Goal: Check status: Check status

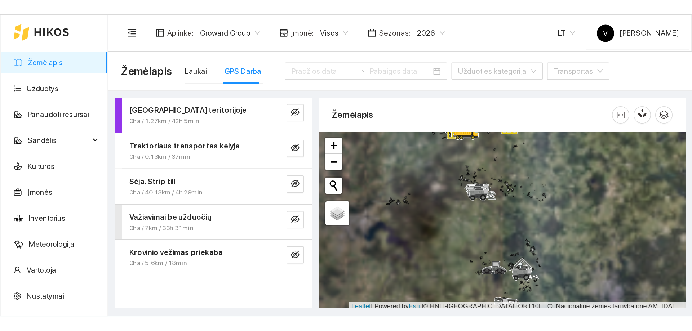
scroll to position [2, 0]
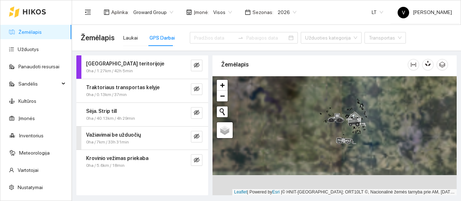
drag, startPoint x: 336, startPoint y: 123, endPoint x: 348, endPoint y: 141, distance: 21.6
click at [337, 110] on div at bounding box center [335, 135] width 244 height 119
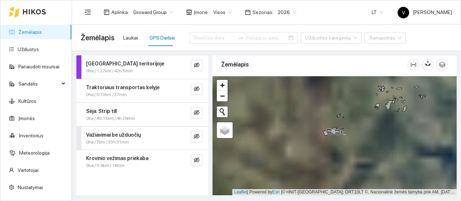
drag, startPoint x: 328, startPoint y: 118, endPoint x: 339, endPoint y: 153, distance: 36.8
click at [339, 153] on div at bounding box center [335, 135] width 244 height 119
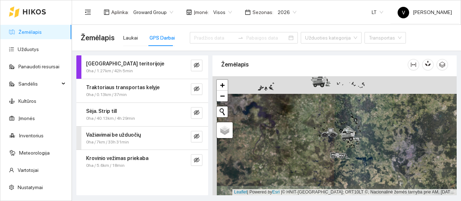
drag, startPoint x: 342, startPoint y: 140, endPoint x: 342, endPoint y: 151, distance: 11.2
click at [342, 142] on icon at bounding box center [350, 137] width 20 height 9
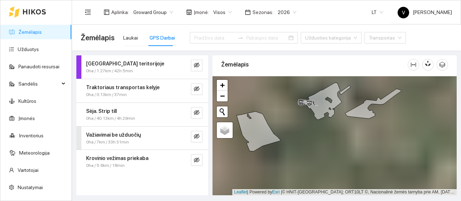
drag, startPoint x: 319, startPoint y: 124, endPoint x: 322, endPoint y: 162, distance: 38.0
click at [322, 162] on div at bounding box center [335, 135] width 244 height 119
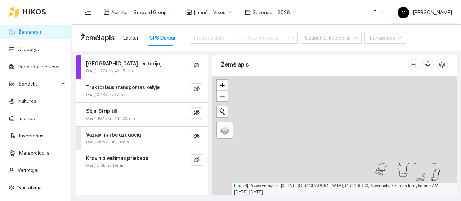
drag, startPoint x: 291, startPoint y: 92, endPoint x: 297, endPoint y: 191, distance: 98.9
click at [297, 191] on div at bounding box center [335, 135] width 244 height 119
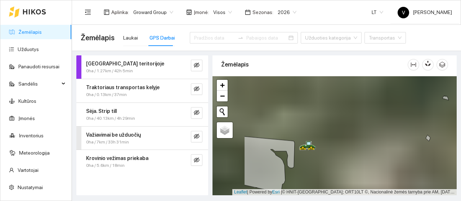
drag, startPoint x: 303, startPoint y: 146, endPoint x: 322, endPoint y: 155, distance: 21.1
click at [322, 155] on div at bounding box center [335, 135] width 244 height 119
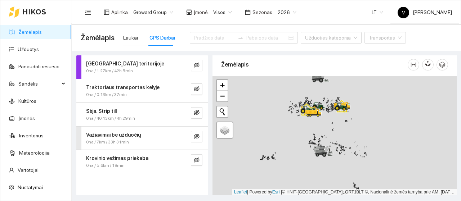
click at [337, 164] on div at bounding box center [335, 135] width 244 height 119
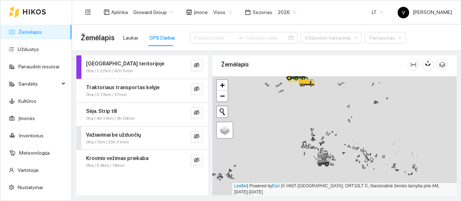
drag, startPoint x: 295, startPoint y: 124, endPoint x: 337, endPoint y: 192, distance: 80.2
click at [348, 201] on html "Žemėlapis Užduotys Panaudoti resursai Sandėlis Kultūros Įmonės Inventorius Mete…" at bounding box center [230, 100] width 461 height 201
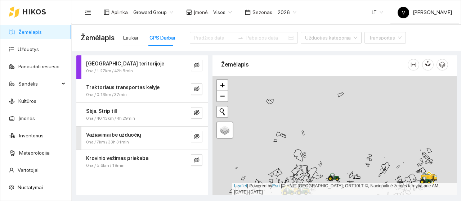
drag, startPoint x: 346, startPoint y: 137, endPoint x: 347, endPoint y: 190, distance: 52.3
click at [347, 190] on div at bounding box center [335, 135] width 244 height 119
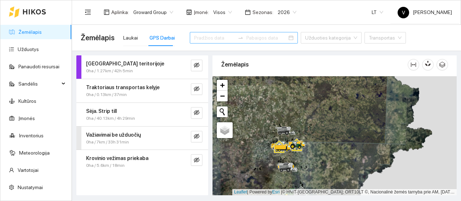
click at [246, 32] on div at bounding box center [244, 38] width 108 height 12
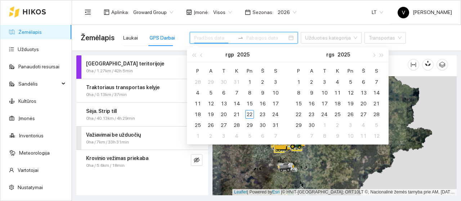
click at [246, 38] on input at bounding box center [266, 38] width 41 height 8
type input "[DATE]"
click at [200, 115] on div "18" at bounding box center [197, 114] width 9 height 9
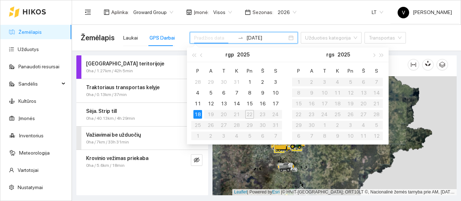
click at [251, 115] on table "P A T K Pn Š S 28 29 30 31 1 2 3 4 5 6 7 8 9 10 11 12 13 14 15 16 17 18 19 20 2…" at bounding box center [236, 103] width 91 height 76
click at [250, 117] on table "P A T K Pn Š S 28 29 30 31 1 2 3 4 5 6 7 8 9 10 11 12 13 14 15 16 17 18 19 20 2…" at bounding box center [236, 103] width 91 height 76
type input "2025-08-01"
type input "2025-08-16"
type input "[DATE]"
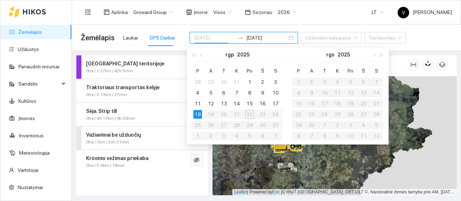
click at [199, 116] on div "18" at bounding box center [197, 114] width 9 height 9
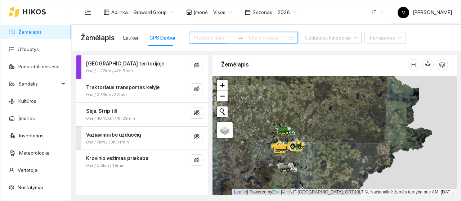
click at [217, 39] on input at bounding box center [214, 38] width 41 height 8
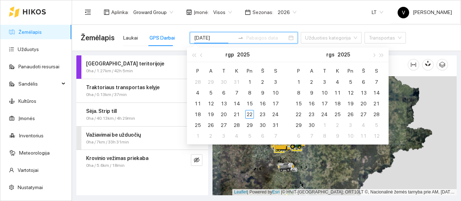
type input "2025-08-11"
type input "[DATE]"
click at [199, 113] on div "18" at bounding box center [197, 114] width 9 height 9
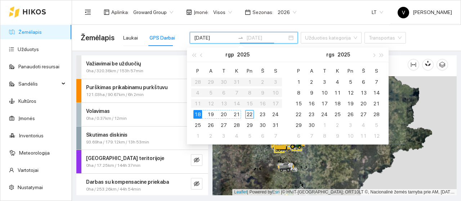
type input "[DATE]"
click at [251, 113] on div "22" at bounding box center [249, 114] width 9 height 9
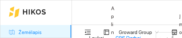
type input "[DATE]"
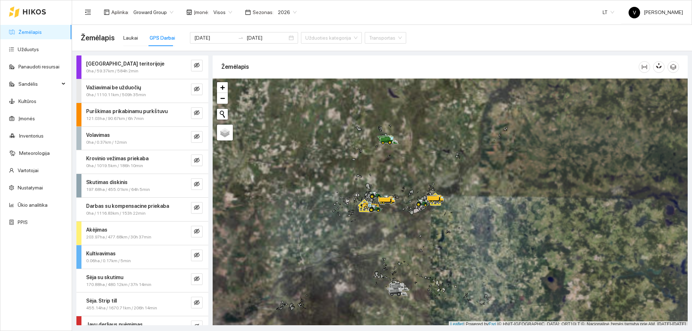
scroll to position [2, 0]
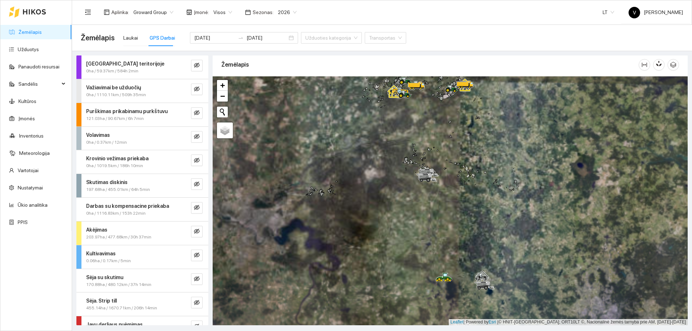
drag, startPoint x: 388, startPoint y: 242, endPoint x: 415, endPoint y: 221, distance: 34.9
click at [417, 130] on div at bounding box center [450, 200] width 475 height 249
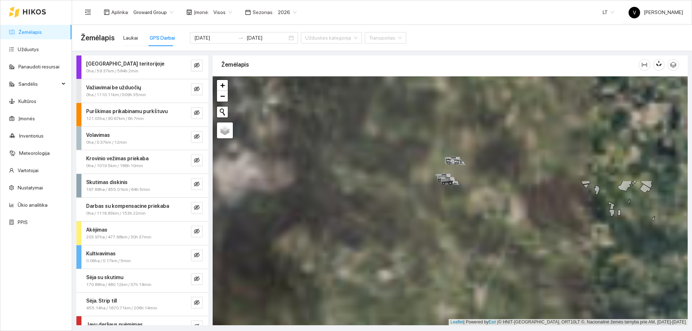
drag, startPoint x: 443, startPoint y: 169, endPoint x: 433, endPoint y: 288, distance: 119.0
click at [433, 288] on div at bounding box center [450, 200] width 475 height 249
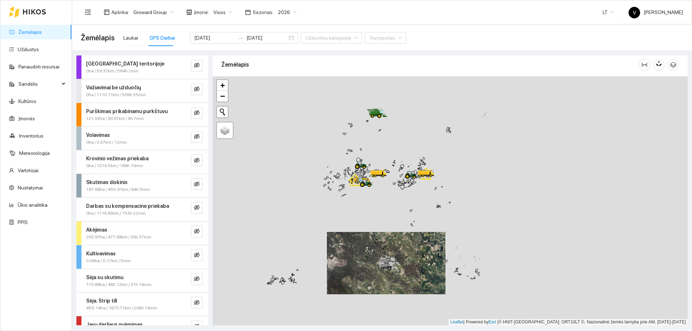
drag, startPoint x: 430, startPoint y: 222, endPoint x: 377, endPoint y: 282, distance: 80.2
click at [377, 282] on div at bounding box center [450, 200] width 475 height 249
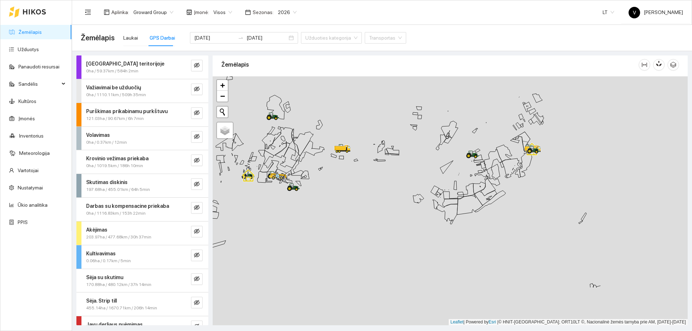
drag, startPoint x: 486, startPoint y: 248, endPoint x: 339, endPoint y: 180, distance: 161.5
click at [338, 180] on div at bounding box center [450, 200] width 475 height 249
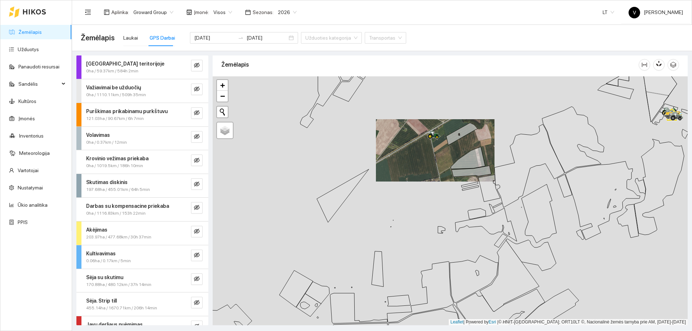
drag, startPoint x: 426, startPoint y: 205, endPoint x: 435, endPoint y: 128, distance: 77.2
click at [433, 132] on div at bounding box center [450, 200] width 475 height 249
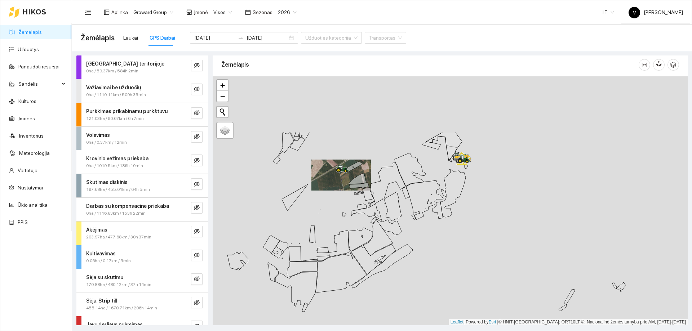
drag, startPoint x: 444, startPoint y: 188, endPoint x: 380, endPoint y: 245, distance: 85.5
click at [380, 245] on icon at bounding box center [378, 238] width 30 height 36
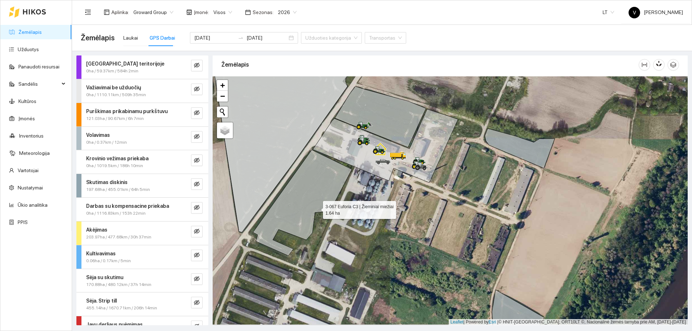
click at [352, 181] on icon at bounding box center [302, 203] width 99 height 106
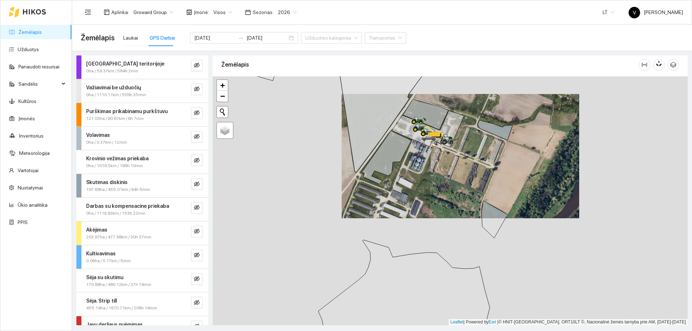
drag, startPoint x: 374, startPoint y: 216, endPoint x: 392, endPoint y: 191, distance: 30.6
click at [382, 204] on div at bounding box center [450, 200] width 475 height 249
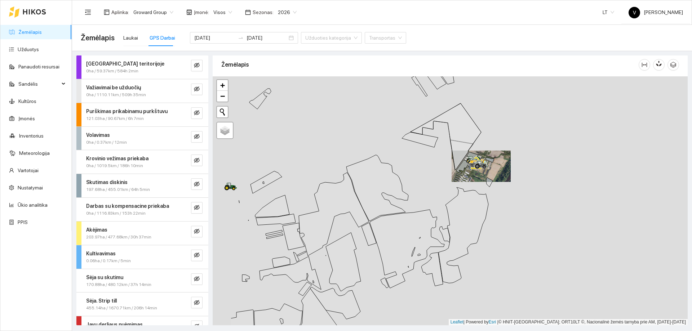
drag, startPoint x: 361, startPoint y: 256, endPoint x: 479, endPoint y: 231, distance: 120.8
click at [444, 234] on icon at bounding box center [407, 249] width 75 height 79
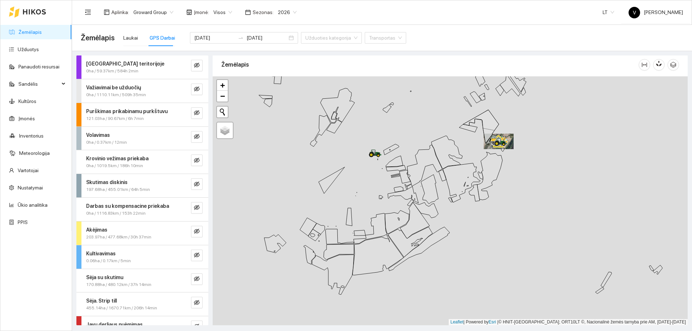
drag, startPoint x: 295, startPoint y: 242, endPoint x: 382, endPoint y: 199, distance: 96.4
click at [382, 199] on div at bounding box center [450, 200] width 475 height 249
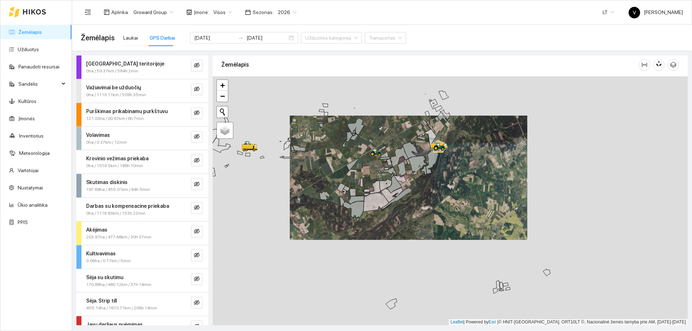
drag, startPoint x: 367, startPoint y: 179, endPoint x: 383, endPoint y: 141, distance: 41.3
click at [383, 141] on div at bounding box center [450, 200] width 475 height 249
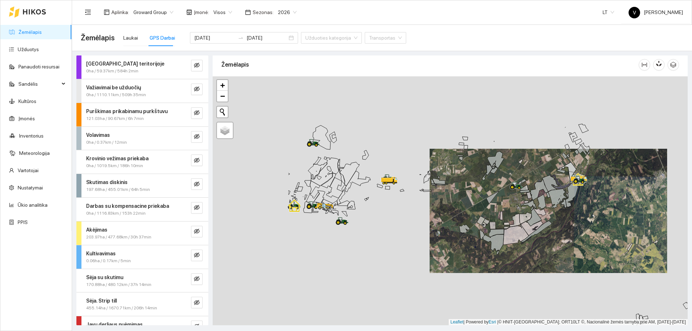
drag, startPoint x: 355, startPoint y: 159, endPoint x: 406, endPoint y: 194, distance: 61.5
click at [461, 213] on div at bounding box center [450, 200] width 475 height 249
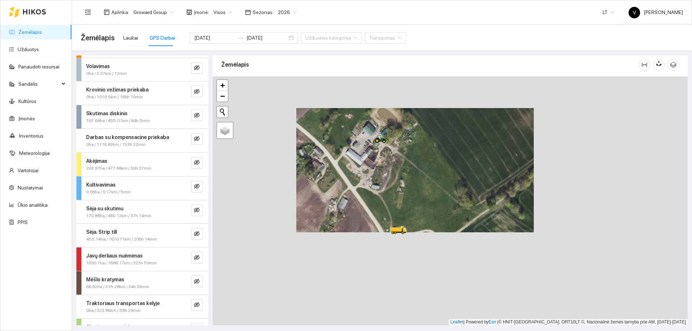
scroll to position [72, 0]
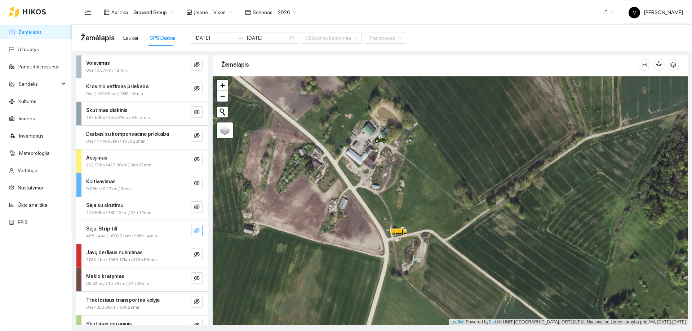
click at [194, 232] on icon "eye-invisible" at bounding box center [197, 231] width 6 height 6
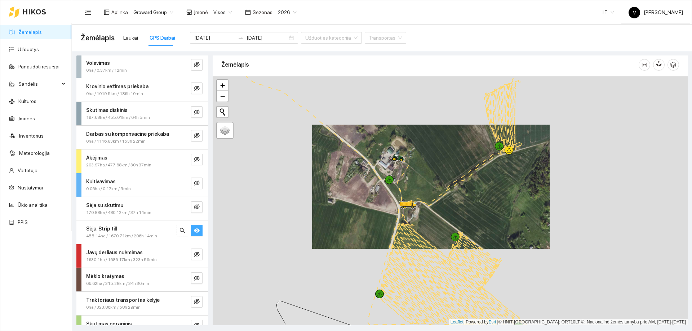
click at [410, 167] on div at bounding box center [450, 200] width 475 height 249
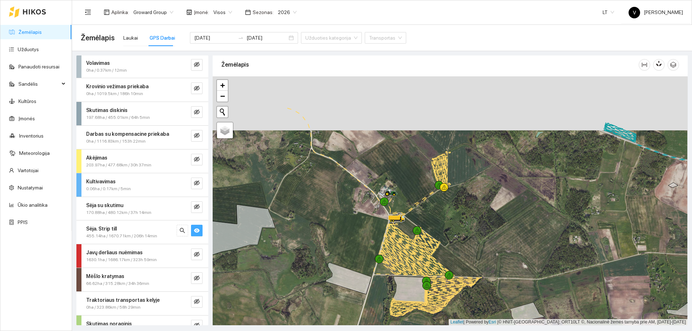
drag, startPoint x: 431, startPoint y: 168, endPoint x: 429, endPoint y: 205, distance: 37.5
click at [429, 205] on div at bounding box center [450, 200] width 475 height 249
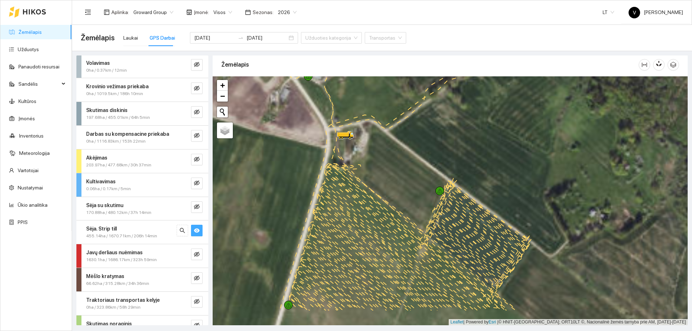
drag, startPoint x: 412, startPoint y: 227, endPoint x: 435, endPoint y: 136, distance: 93.8
click at [435, 137] on div at bounding box center [450, 200] width 475 height 249
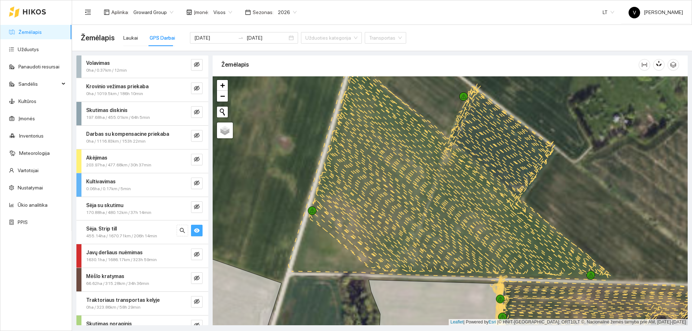
drag, startPoint x: 428, startPoint y: 209, endPoint x: 437, endPoint y: 122, distance: 86.6
click at [436, 125] on div at bounding box center [450, 200] width 475 height 249
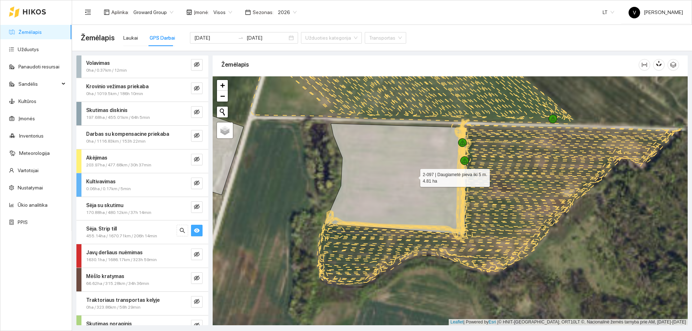
drag, startPoint x: 440, startPoint y: 205, endPoint x: 406, endPoint y: 173, distance: 46.9
click at [406, 173] on icon at bounding box center [395, 179] width 142 height 111
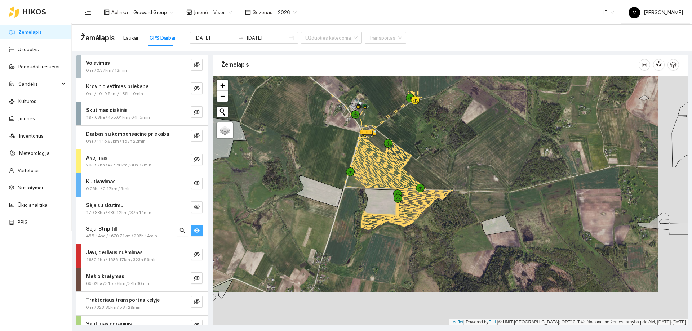
drag, startPoint x: 375, startPoint y: 177, endPoint x: 345, endPoint y: 249, distance: 77.9
click at [362, 229] on icon at bounding box center [364, 221] width 5 height 15
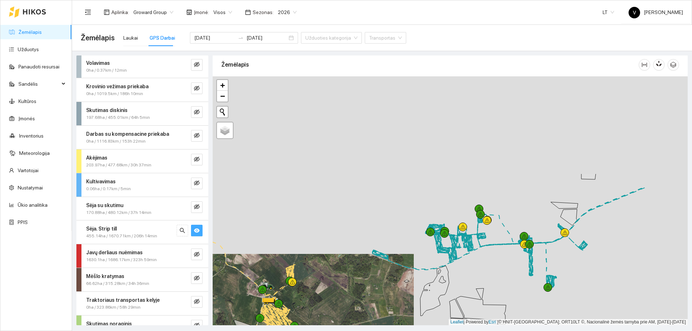
drag, startPoint x: 439, startPoint y: 200, endPoint x: 389, endPoint y: 264, distance: 81.1
click at [389, 264] on div at bounding box center [450, 200] width 475 height 249
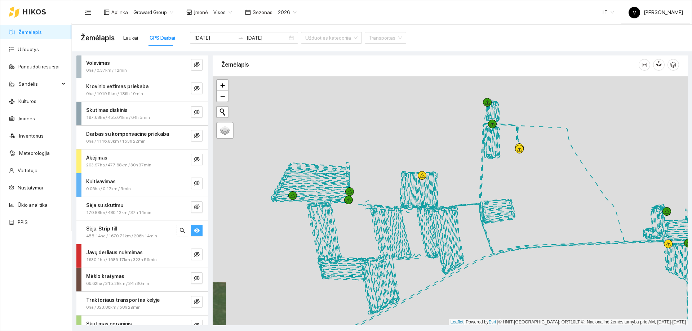
drag, startPoint x: 437, startPoint y: 262, endPoint x: 505, endPoint y: 211, distance: 85.1
click at [501, 219] on div at bounding box center [450, 200] width 475 height 249
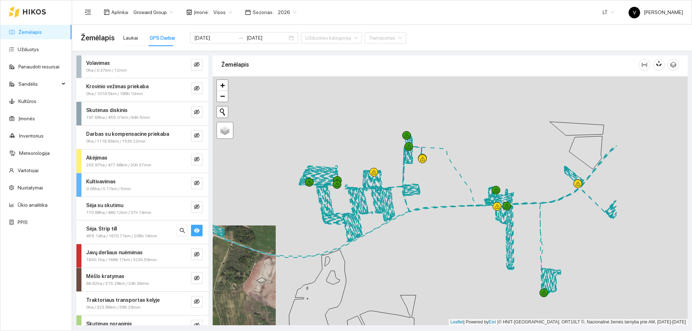
drag, startPoint x: 484, startPoint y: 244, endPoint x: 425, endPoint y: 247, distance: 59.2
click at [425, 246] on div at bounding box center [450, 200] width 475 height 249
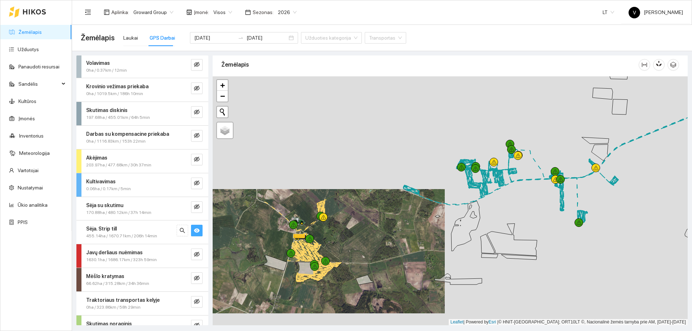
drag, startPoint x: 516, startPoint y: 228, endPoint x: 530, endPoint y: 216, distance: 18.7
click at [530, 216] on div at bounding box center [450, 200] width 475 height 249
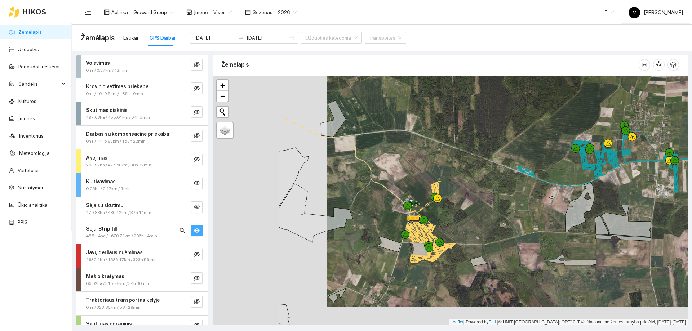
drag, startPoint x: 425, startPoint y: 223, endPoint x: 462, endPoint y: 215, distance: 37.5
click at [462, 215] on div at bounding box center [450, 200] width 475 height 249
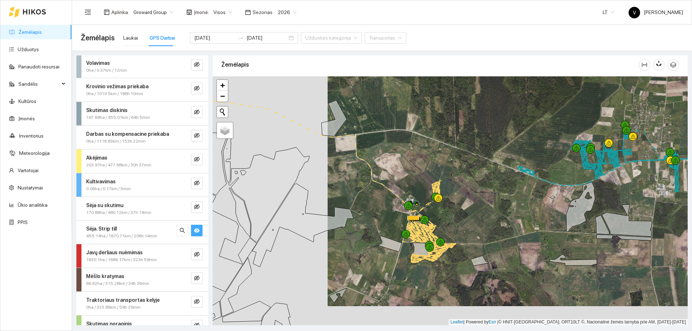
drag, startPoint x: 374, startPoint y: 191, endPoint x: 610, endPoint y: 197, distance: 236.4
click at [616, 198] on div at bounding box center [450, 200] width 475 height 249
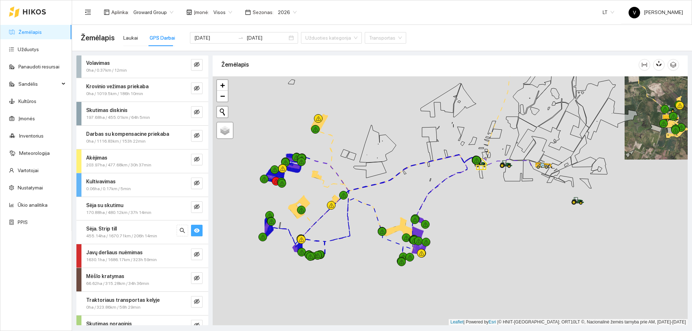
drag, startPoint x: 433, startPoint y: 192, endPoint x: 465, endPoint y: 160, distance: 45.1
click at [465, 160] on div at bounding box center [450, 200] width 475 height 249
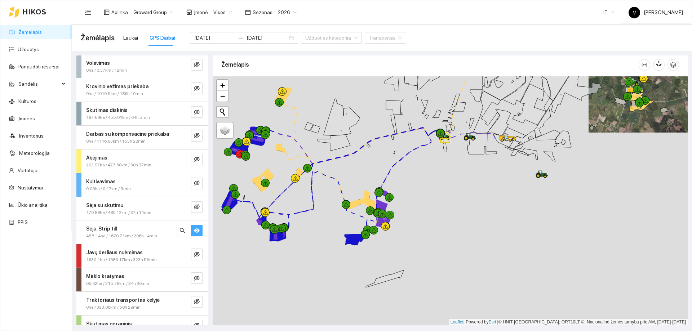
drag, startPoint x: 614, startPoint y: 197, endPoint x: 363, endPoint y: 228, distance: 252.3
click at [348, 232] on div at bounding box center [450, 200] width 475 height 249
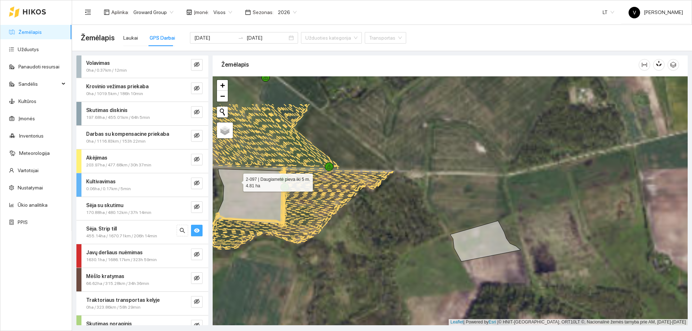
drag, startPoint x: 281, startPoint y: 150, endPoint x: 260, endPoint y: 197, distance: 51.9
click at [238, 181] on icon at bounding box center [250, 196] width 71 height 55
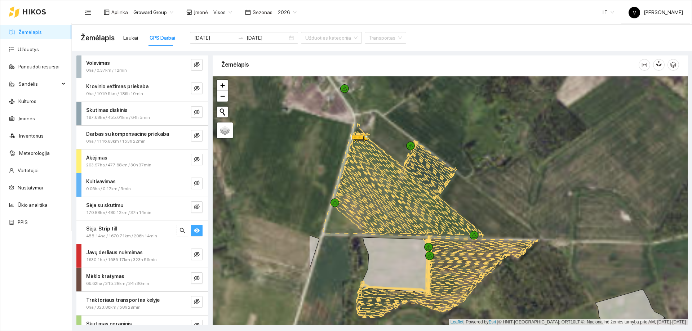
drag, startPoint x: 298, startPoint y: 204, endPoint x: 406, endPoint y: 255, distance: 120.2
click at [406, 255] on icon at bounding box center [395, 264] width 71 height 55
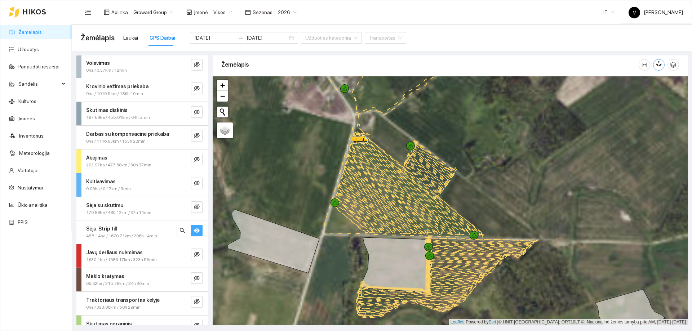
click at [658, 63] on icon "button" at bounding box center [658, 63] width 6 height 6
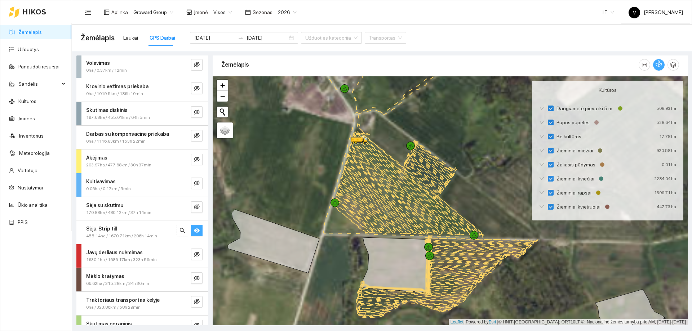
click at [658, 63] on icon "button" at bounding box center [658, 63] width 6 height 6
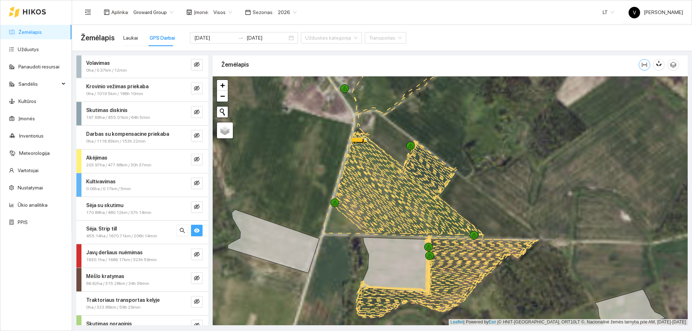
click at [642, 63] on icon "column-width" at bounding box center [644, 65] width 5 height 4
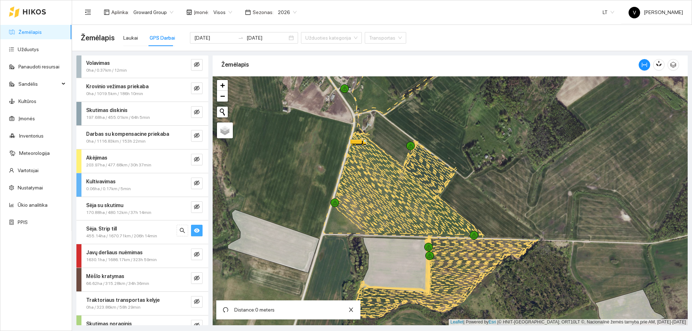
click at [358, 126] on div at bounding box center [450, 200] width 475 height 249
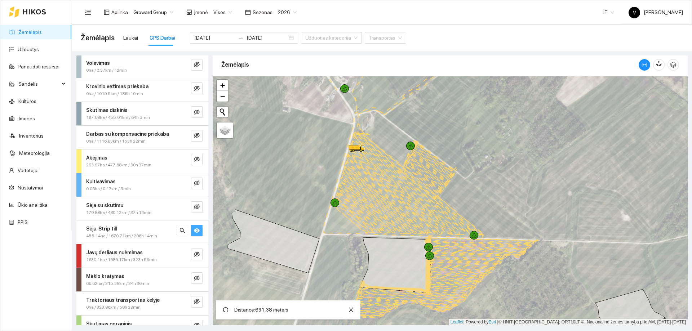
click at [483, 235] on icon at bounding box center [421, 180] width 128 height 112
click at [333, 206] on div at bounding box center [334, 203] width 9 height 9
click at [354, 136] on icon at bounding box center [415, 183] width 124 height 103
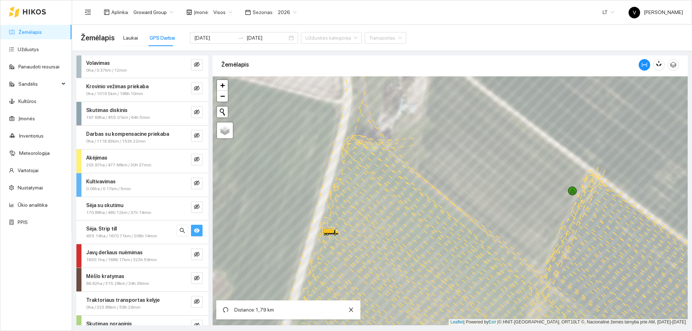
click at [362, 115] on icon at bounding box center [547, 227] width 376 height 246
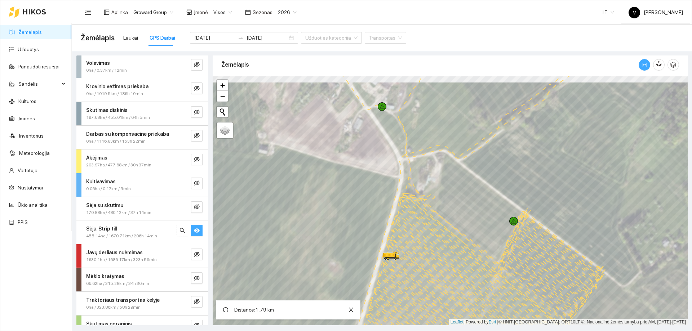
click at [643, 66] on icon "column-width" at bounding box center [644, 65] width 6 height 6
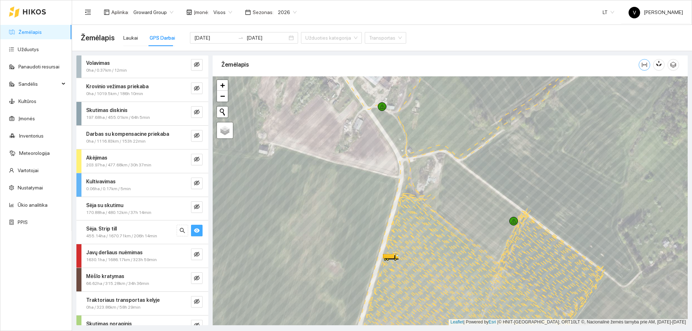
click at [643, 66] on icon "column-width" at bounding box center [644, 65] width 6 height 6
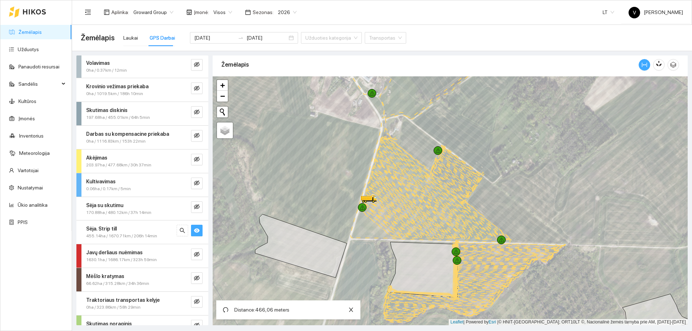
click at [646, 62] on icon "column-width" at bounding box center [644, 65] width 6 height 6
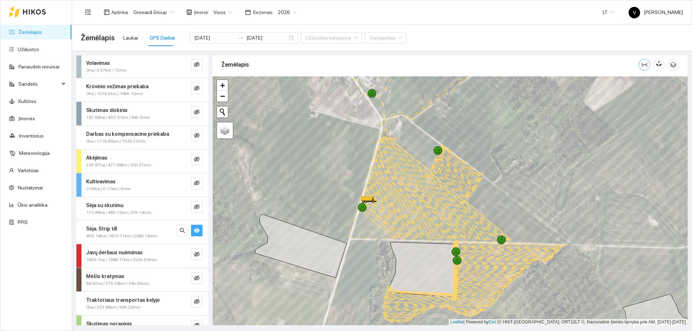
click at [644, 66] on icon "column-width" at bounding box center [644, 65] width 6 height 6
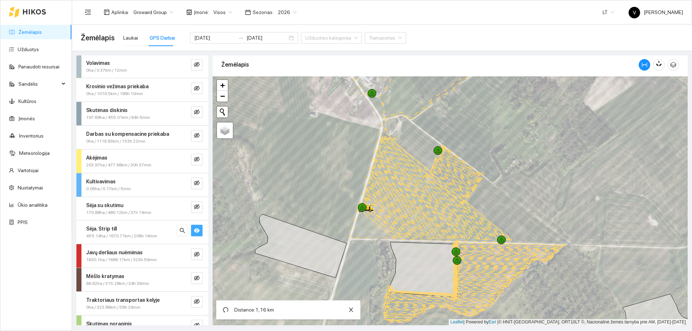
click at [429, 171] on icon at bounding box center [448, 185] width 128 height 112
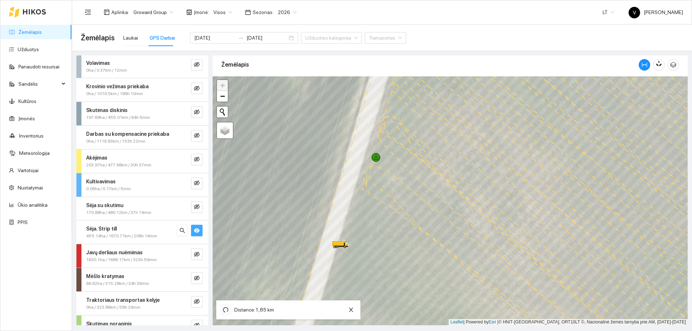
click at [226, 313] on button "button" at bounding box center [226, 310] width 12 height 12
click at [225, 310] on icon "undo" at bounding box center [226, 310] width 6 height 6
click at [226, 310] on icon "undo" at bounding box center [226, 310] width 6 height 6
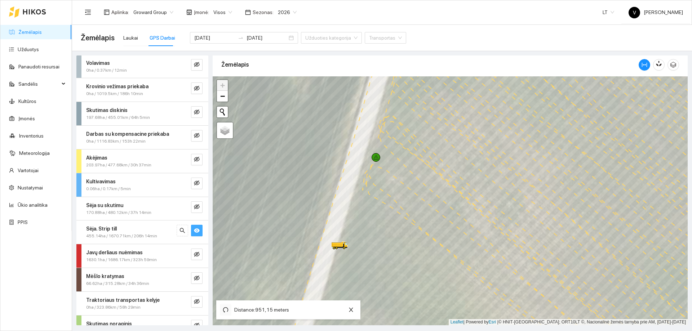
click at [226, 310] on icon "undo" at bounding box center [226, 310] width 6 height 6
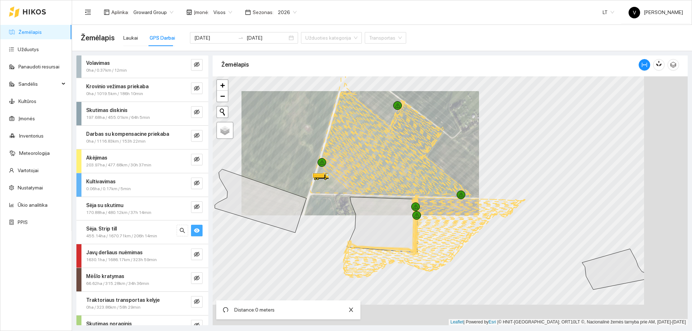
drag, startPoint x: 446, startPoint y: 257, endPoint x: 351, endPoint y: 208, distance: 106.5
click at [347, 208] on icon at bounding box center [382, 224] width 71 height 55
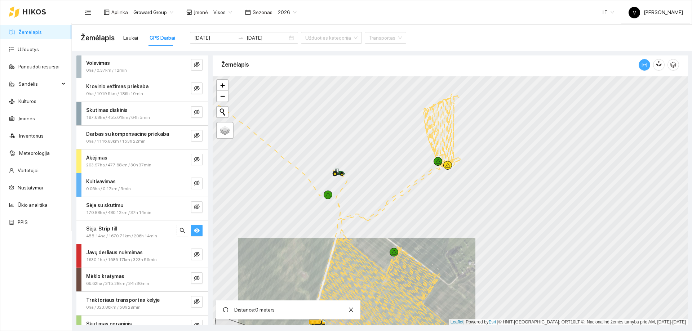
click at [645, 64] on icon "column-width" at bounding box center [644, 65] width 6 height 6
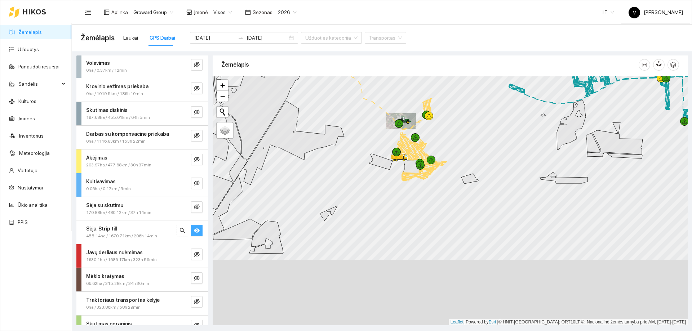
click at [396, 142] on icon at bounding box center [399, 134] width 7 height 35
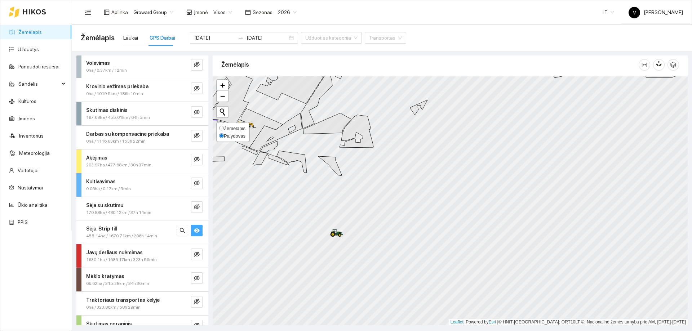
click at [219, 127] on input "Žemėlapis" at bounding box center [221, 128] width 5 height 5
radio input "true"
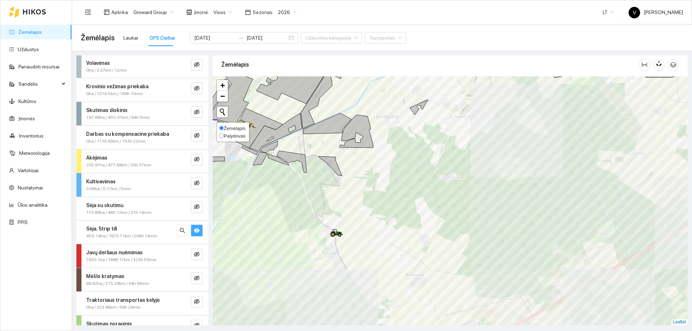
click at [221, 137] on input "Palydovas" at bounding box center [221, 135] width 5 height 5
radio input "true"
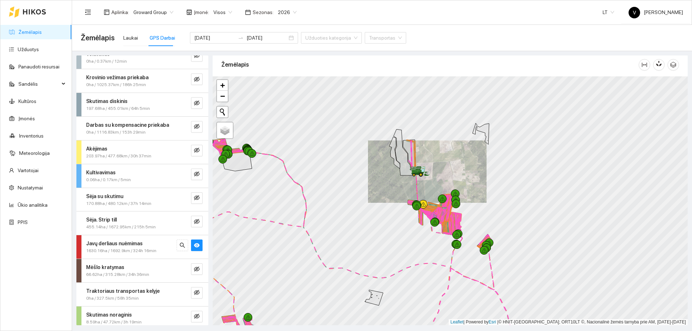
scroll to position [86, 0]
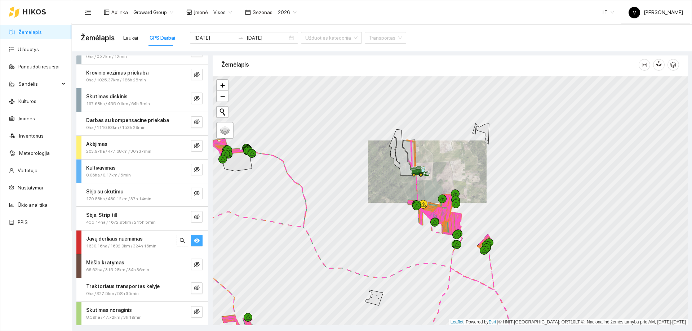
click at [191, 245] on button "button" at bounding box center [197, 241] width 12 height 12
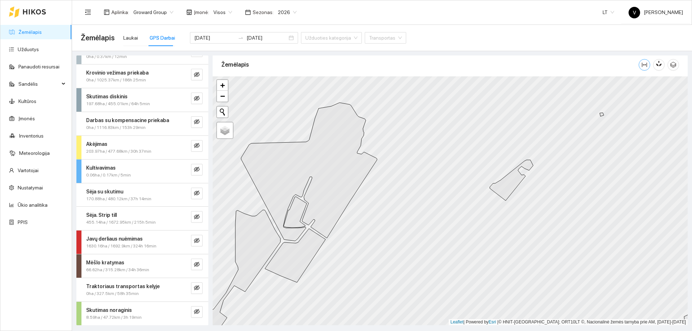
click at [646, 67] on icon "column-width" at bounding box center [644, 65] width 6 height 6
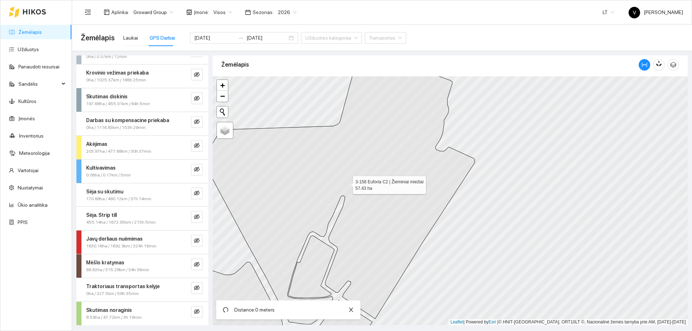
click at [279, 157] on icon at bounding box center [339, 187] width 272 height 273
click at [350, 155] on icon at bounding box center [339, 187] width 272 height 273
click at [342, 174] on icon at bounding box center [339, 187] width 272 height 273
click at [280, 182] on icon at bounding box center [339, 187] width 272 height 273
click at [278, 170] on icon at bounding box center [339, 187] width 272 height 273
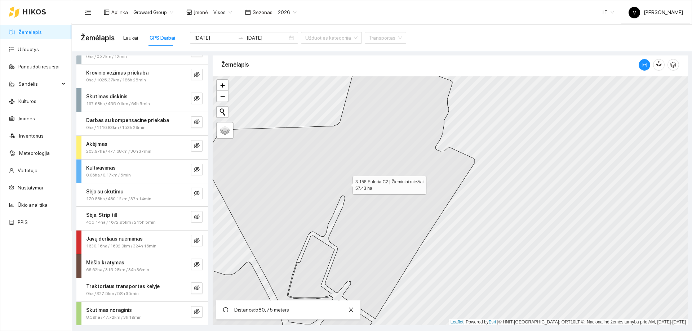
click at [278, 170] on icon at bounding box center [339, 187] width 272 height 273
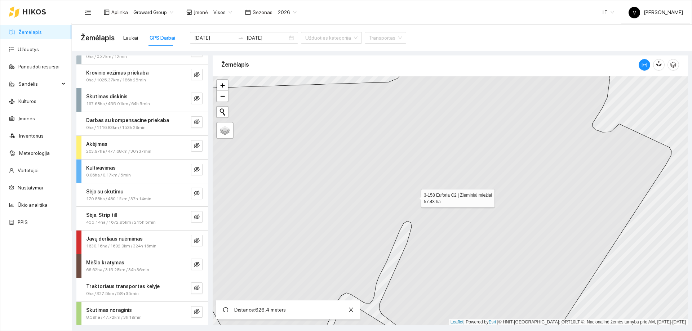
click at [280, 145] on icon at bounding box center [418, 200] width 507 height 299
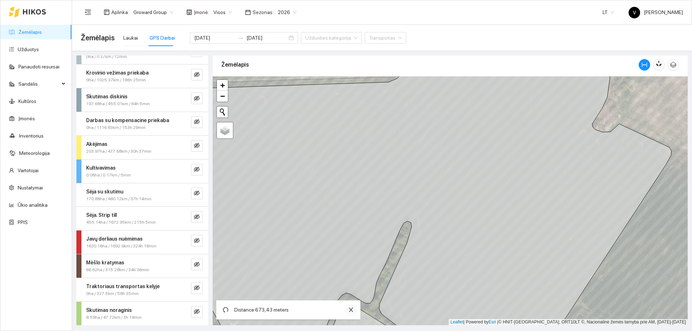
click at [350, 312] on icon "close" at bounding box center [351, 310] width 6 height 6
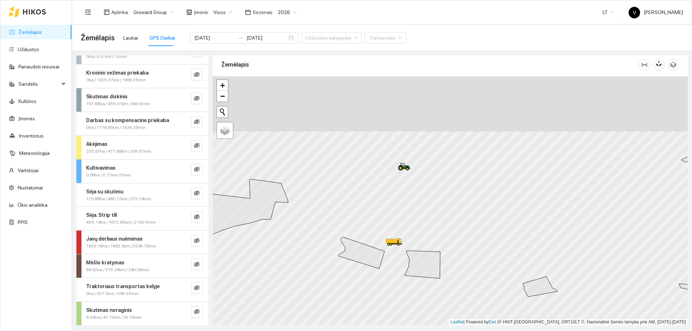
drag, startPoint x: 404, startPoint y: 88, endPoint x: 404, endPoint y: 169, distance: 80.7
click at [404, 169] on icon at bounding box center [404, 166] width 12 height 6
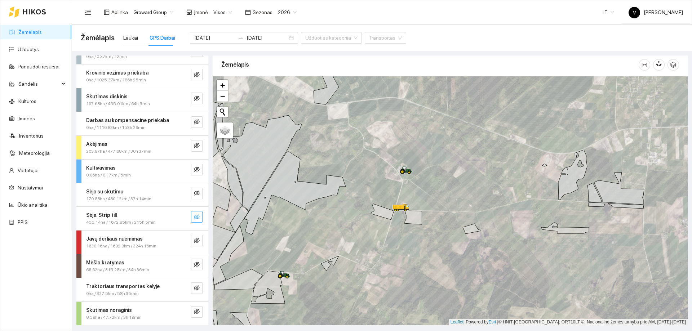
click at [194, 216] on icon "eye-invisible" at bounding box center [197, 217] width 6 height 6
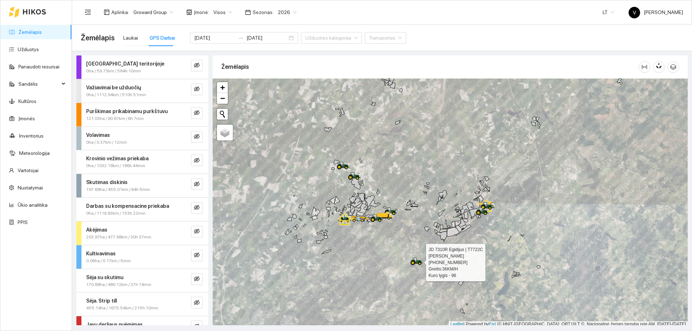
scroll to position [2, 0]
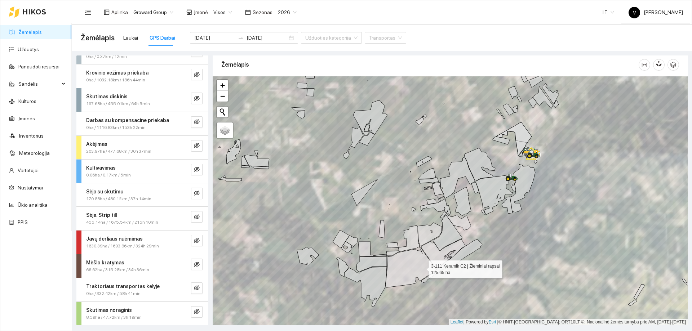
click at [436, 247] on icon at bounding box center [410, 267] width 51 height 40
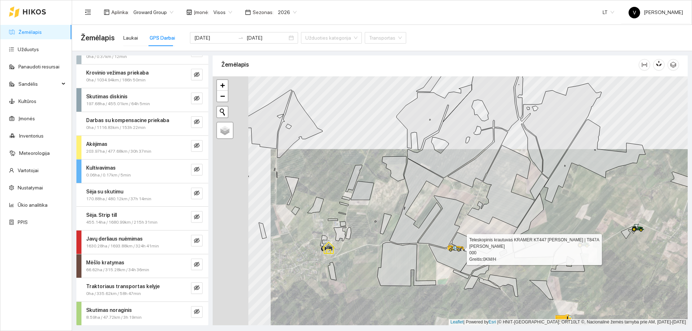
drag, startPoint x: 373, startPoint y: 244, endPoint x: 457, endPoint y: 246, distance: 84.0
click at [457, 246] on icon at bounding box center [457, 248] width 20 height 7
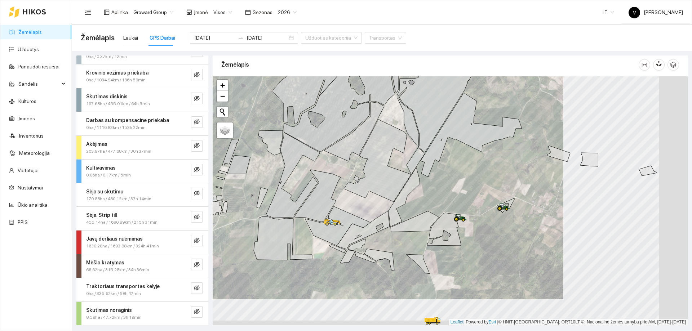
drag, startPoint x: 539, startPoint y: 243, endPoint x: 409, endPoint y: 205, distance: 135.7
click at [454, 214] on icon at bounding box center [460, 218] width 13 height 8
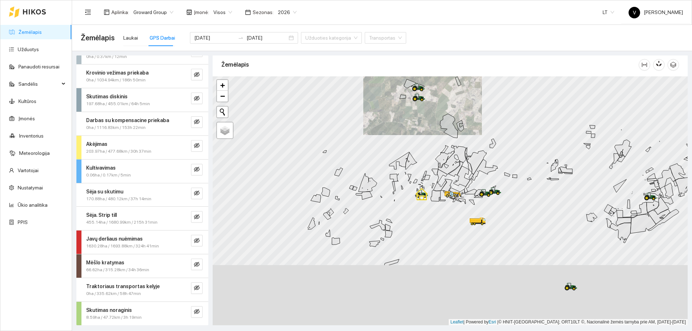
drag, startPoint x: 459, startPoint y: 205, endPoint x: 467, endPoint y: 182, distance: 24.6
click at [454, 152] on icon at bounding box center [450, 159] width 31 height 29
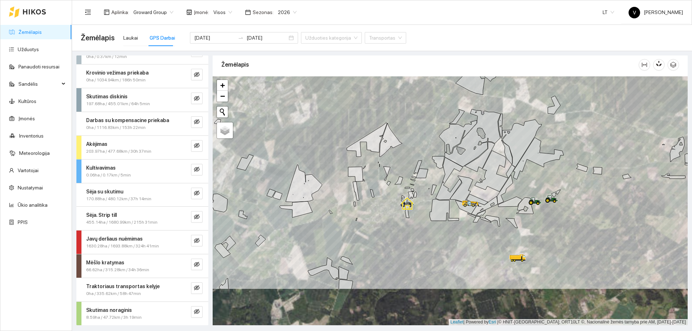
drag, startPoint x: 469, startPoint y: 231, endPoint x: 484, endPoint y: 192, distance: 42.4
click at [484, 196] on icon at bounding box center [484, 205] width 26 height 19
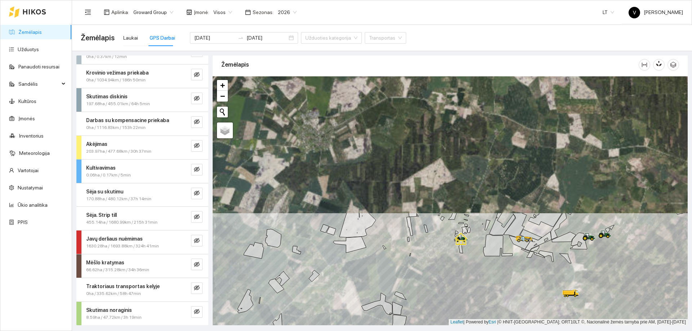
click at [474, 327] on main "Žemėlapis Laukai GPS Darbai 2025-08-18 2025-08-22 Užduoties kategorija Transpor…" at bounding box center [382, 178] width 620 height 306
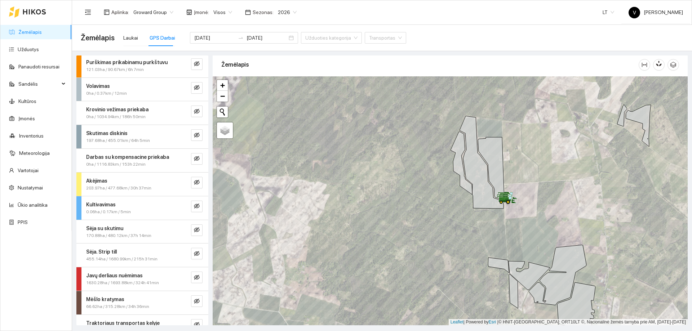
scroll to position [86, 0]
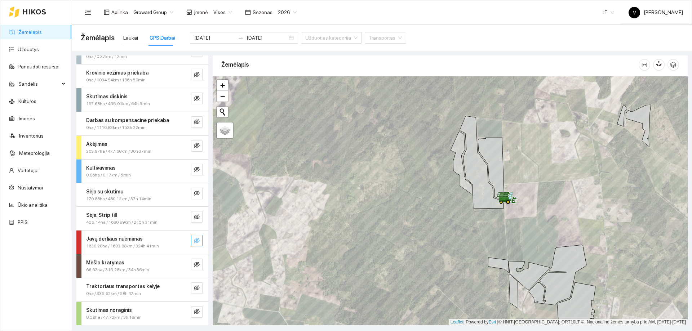
click at [194, 240] on icon "eye-invisible" at bounding box center [197, 241] width 6 height 6
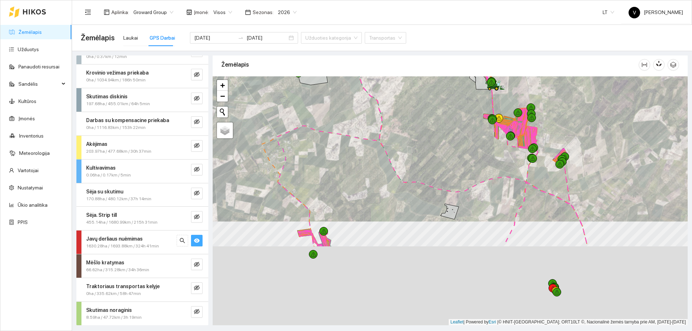
drag, startPoint x: 495, startPoint y: 233, endPoint x: 495, endPoint y: 123, distance: 110.6
click at [495, 123] on icon at bounding box center [496, 130] width 4 height 17
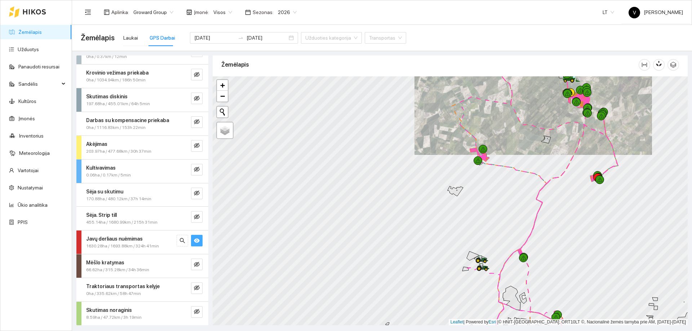
click at [289, 12] on span "2026" at bounding box center [287, 12] width 19 height 11
click at [280, 84] on div "2025" at bounding box center [281, 84] width 19 height 8
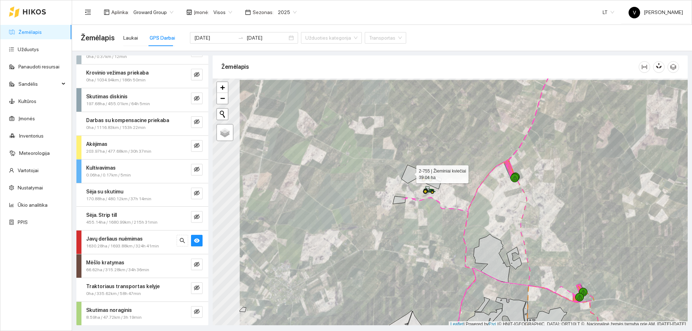
scroll to position [2, 0]
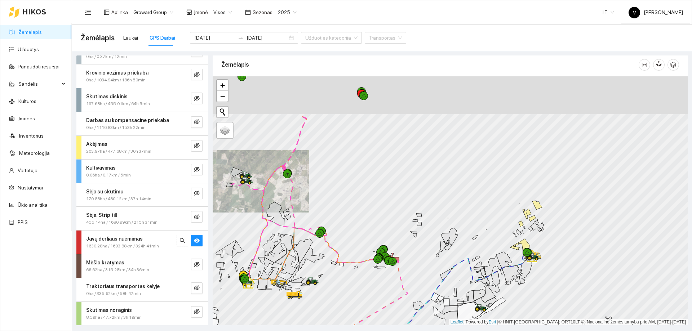
drag, startPoint x: 426, startPoint y: 179, endPoint x: 447, endPoint y: 241, distance: 66.0
click at [447, 241] on icon at bounding box center [449, 236] width 17 height 17
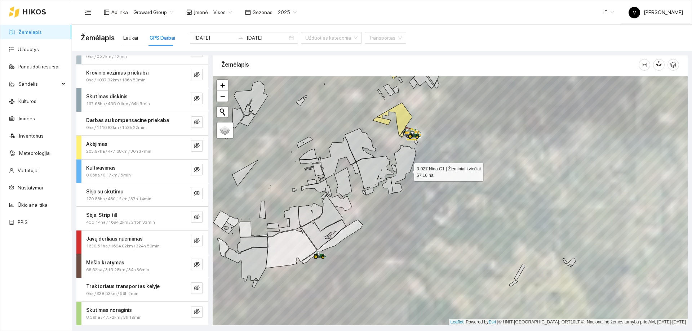
drag, startPoint x: 409, startPoint y: 161, endPoint x: 407, endPoint y: 218, distance: 56.2
click at [407, 193] on icon at bounding box center [403, 169] width 25 height 48
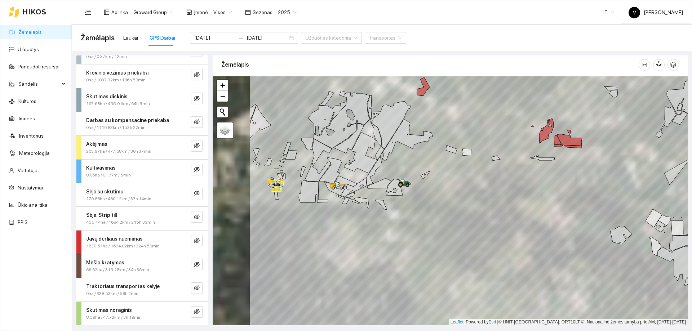
drag, startPoint x: 273, startPoint y: 172, endPoint x: 383, endPoint y: 188, distance: 110.6
click at [367, 193] on icon at bounding box center [353, 187] width 26 height 19
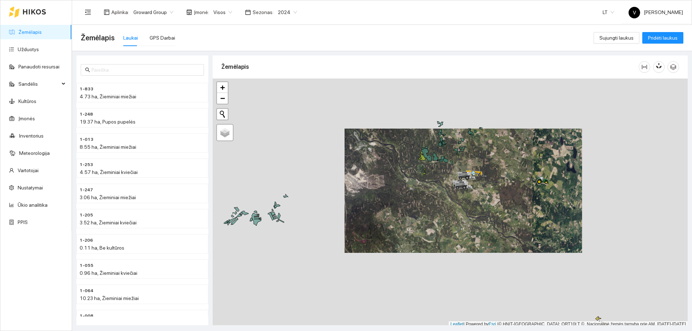
scroll to position [2, 0]
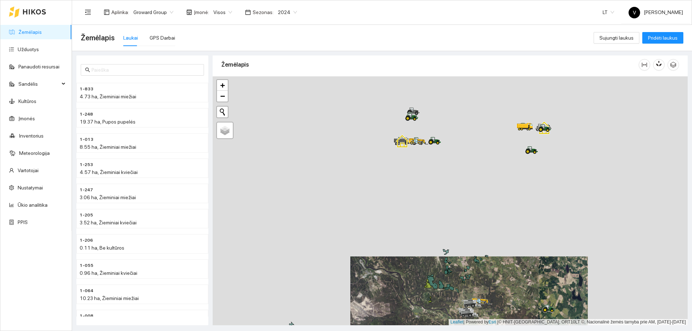
drag, startPoint x: 461, startPoint y: 153, endPoint x: 467, endPoint y: 286, distance: 133.1
click at [467, 286] on div at bounding box center [450, 200] width 475 height 249
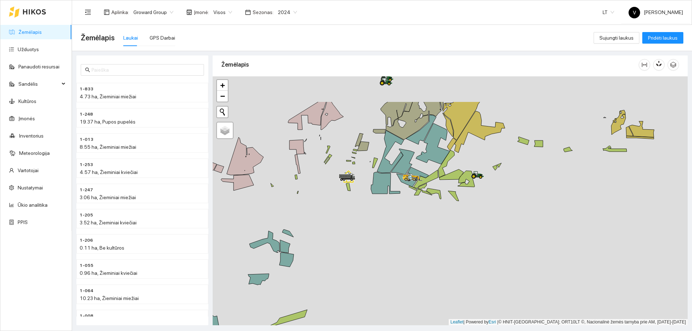
drag, startPoint x: 459, startPoint y: 168, endPoint x: 477, endPoint y: 220, distance: 55.4
click at [477, 220] on div at bounding box center [450, 200] width 475 height 249
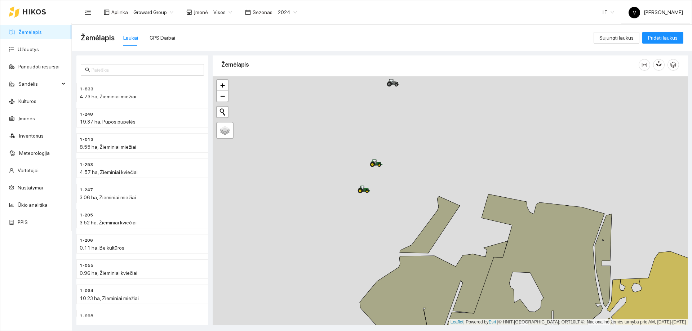
drag, startPoint x: 373, startPoint y: 157, endPoint x: 361, endPoint y: 235, distance: 78.7
click at [361, 242] on div at bounding box center [450, 200] width 475 height 249
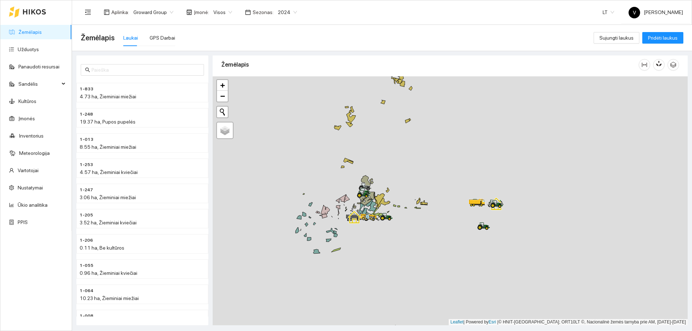
drag, startPoint x: 390, startPoint y: 168, endPoint x: 406, endPoint y: 228, distance: 62.1
click at [406, 228] on div at bounding box center [450, 200] width 475 height 249
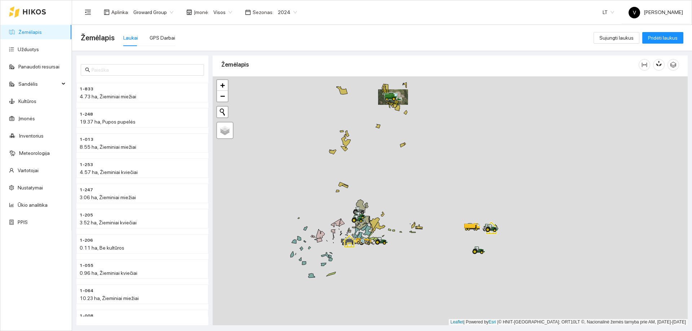
drag, startPoint x: 381, startPoint y: 213, endPoint x: 405, endPoint y: 144, distance: 72.3
click at [401, 140] on div at bounding box center [450, 200] width 475 height 249
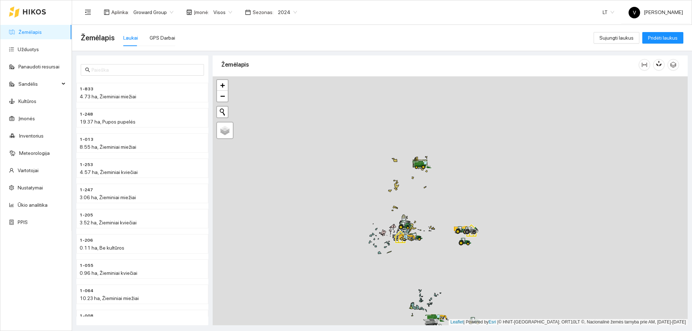
drag, startPoint x: 414, startPoint y: 270, endPoint x: 438, endPoint y: 160, distance: 112.9
click at [437, 162] on div at bounding box center [450, 200] width 475 height 249
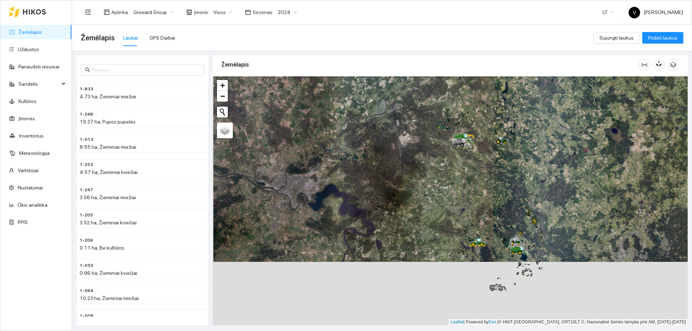
drag, startPoint x: 482, startPoint y: 195, endPoint x: 484, endPoint y: 161, distance: 33.6
click at [483, 132] on div at bounding box center [450, 200] width 475 height 249
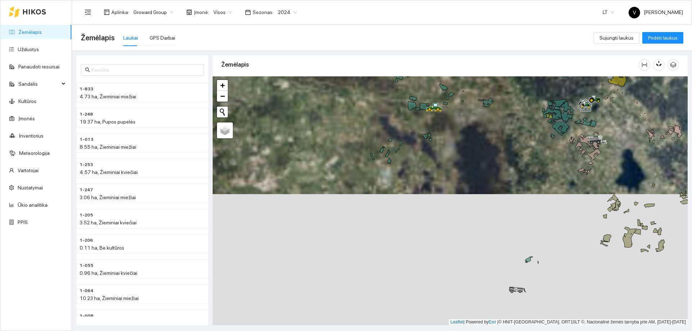
drag, startPoint x: 502, startPoint y: 185, endPoint x: 495, endPoint y: 153, distance: 32.6
click at [496, 157] on div at bounding box center [450, 200] width 475 height 249
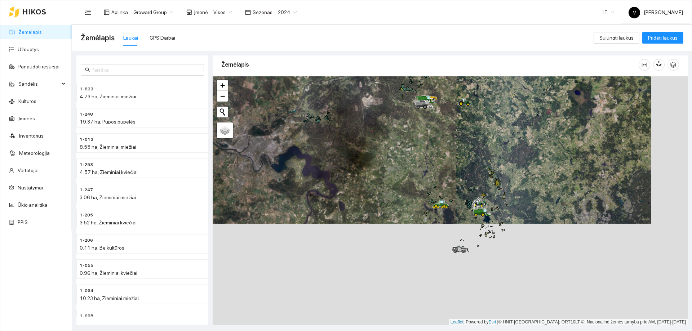
drag, startPoint x: 494, startPoint y: 201, endPoint x: 437, endPoint y: 180, distance: 61.0
click at [437, 180] on div at bounding box center [450, 200] width 475 height 249
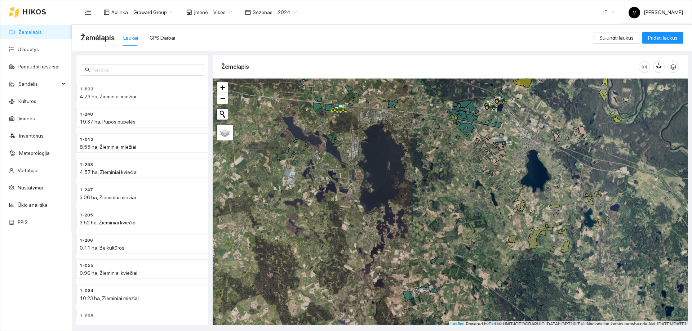
scroll to position [2, 0]
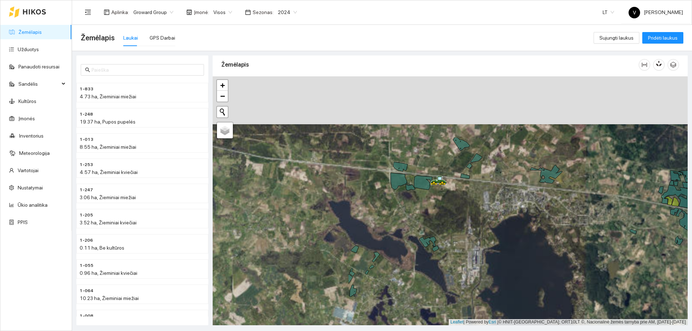
drag, startPoint x: 347, startPoint y: 197, endPoint x: 495, endPoint y: 248, distance: 156.5
click at [507, 261] on div at bounding box center [450, 200] width 475 height 249
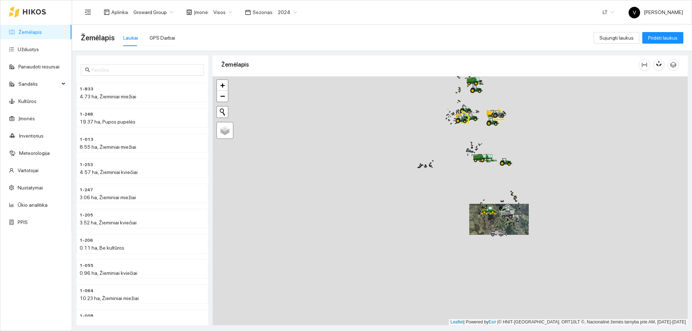
click at [517, 300] on div at bounding box center [450, 200] width 475 height 249
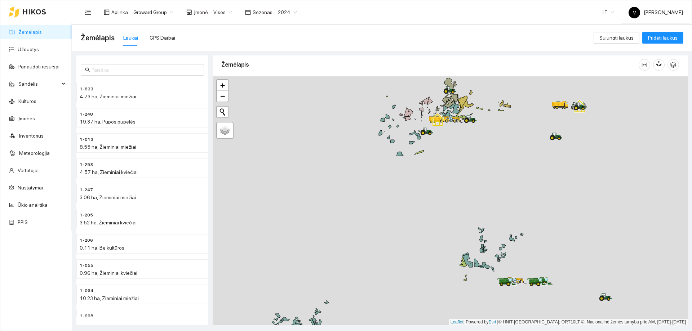
drag, startPoint x: 524, startPoint y: 304, endPoint x: 520, endPoint y: 283, distance: 21.0
click at [520, 284] on div at bounding box center [450, 200] width 475 height 249
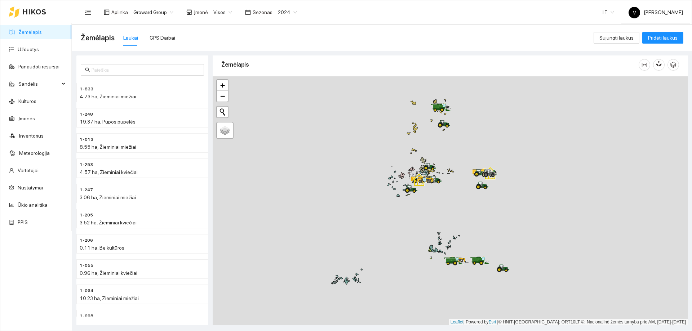
drag, startPoint x: 417, startPoint y: 186, endPoint x: 435, endPoint y: 216, distance: 35.2
click at [435, 216] on div at bounding box center [450, 200] width 475 height 249
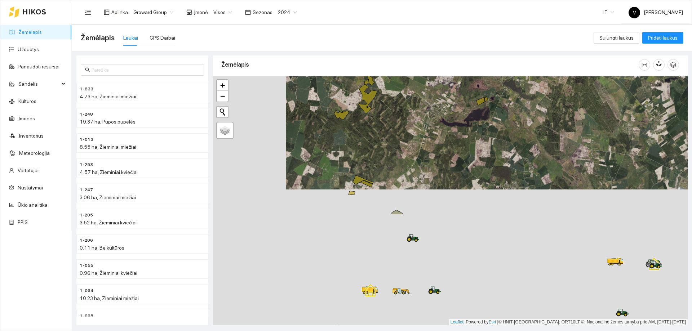
drag, startPoint x: 384, startPoint y: 246, endPoint x: 468, endPoint y: 104, distance: 165.2
click at [469, 93] on div at bounding box center [450, 200] width 475 height 249
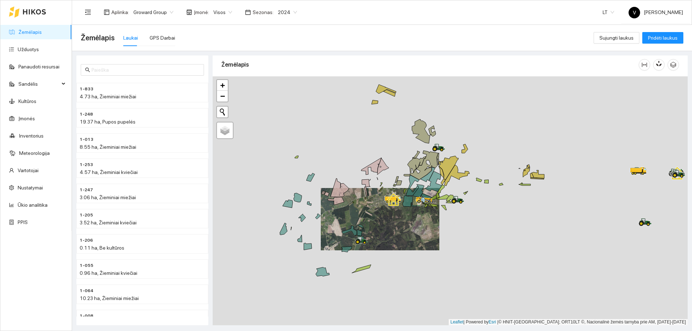
drag, startPoint x: 427, startPoint y: 250, endPoint x: 397, endPoint y: 199, distance: 58.6
click at [397, 199] on div at bounding box center [450, 200] width 475 height 249
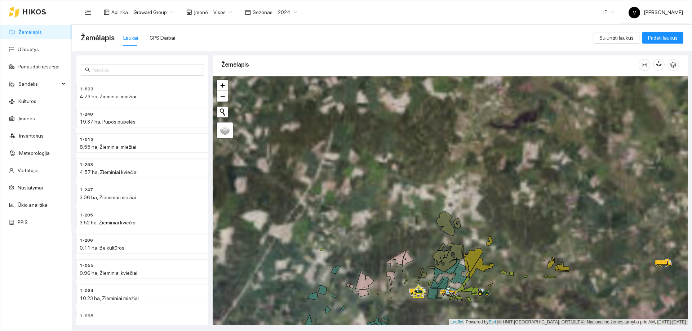
drag, startPoint x: 436, startPoint y: 334, endPoint x: 437, endPoint y: 343, distance: 9.1
click at [437, 331] on html "Žemėlapis Užduotys Panaudoti resursai Sandėlis Kultūros Įmonės Inventorius Mete…" at bounding box center [346, 165] width 692 height 331
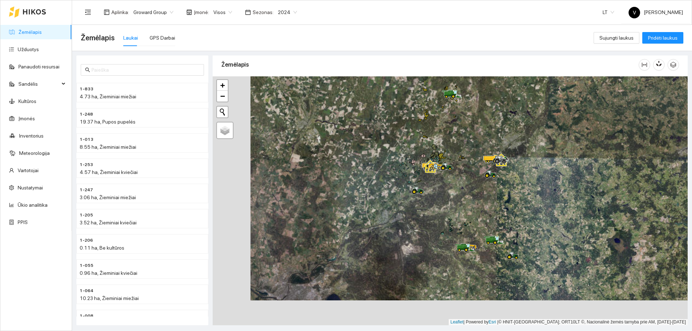
drag, startPoint x: 502, startPoint y: 310, endPoint x: 466, endPoint y: 170, distance: 144.8
click at [466, 170] on div at bounding box center [450, 200] width 475 height 249
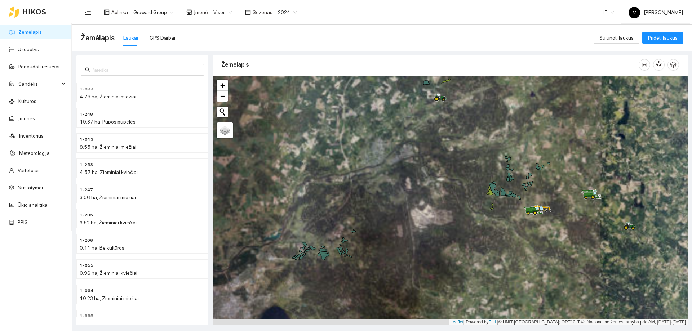
drag, startPoint x: 511, startPoint y: 239, endPoint x: 537, endPoint y: 225, distance: 29.5
click at [537, 225] on div at bounding box center [450, 200] width 475 height 249
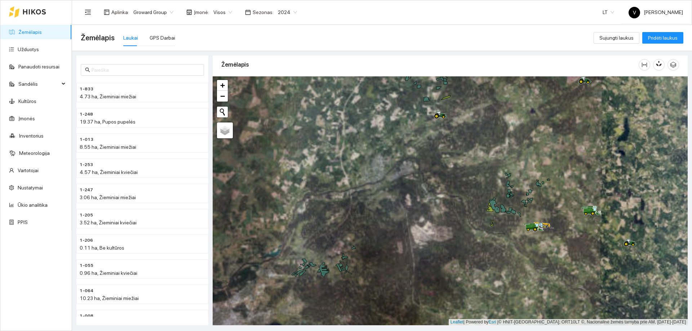
drag, startPoint x: 475, startPoint y: 179, endPoint x: 478, endPoint y: 302, distance: 122.2
click at [478, 302] on div at bounding box center [450, 200] width 475 height 249
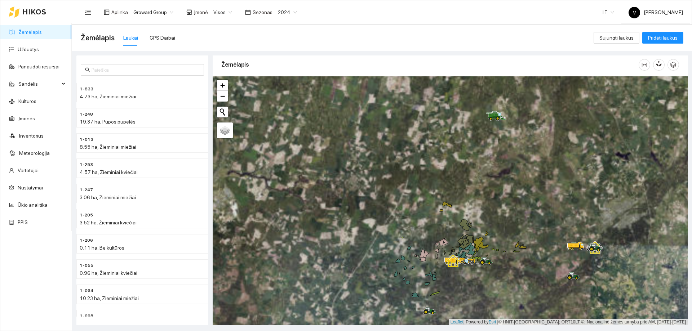
drag, startPoint x: 536, startPoint y: 200, endPoint x: 471, endPoint y: 322, distance: 138.3
click at [472, 323] on div at bounding box center [450, 200] width 475 height 249
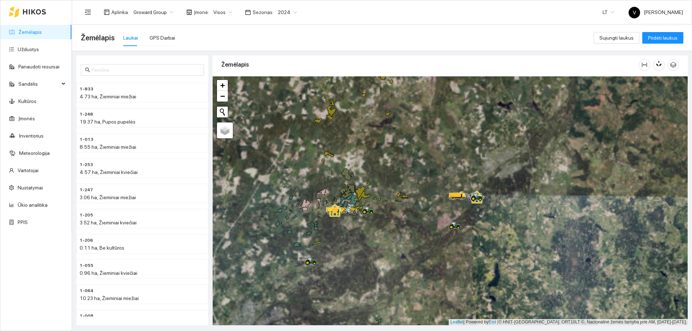
drag, startPoint x: 441, startPoint y: 239, endPoint x: 441, endPoint y: 245, distance: 6.2
click at [441, 245] on div at bounding box center [450, 200] width 475 height 249
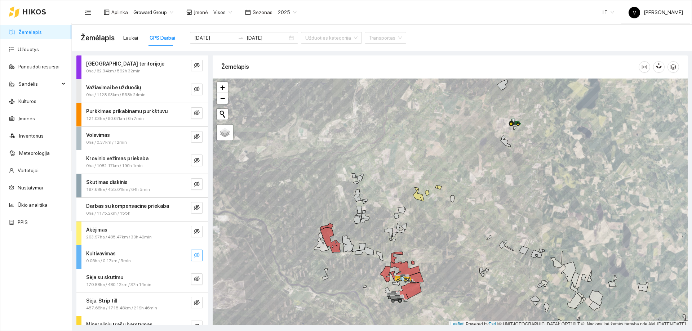
scroll to position [2, 0]
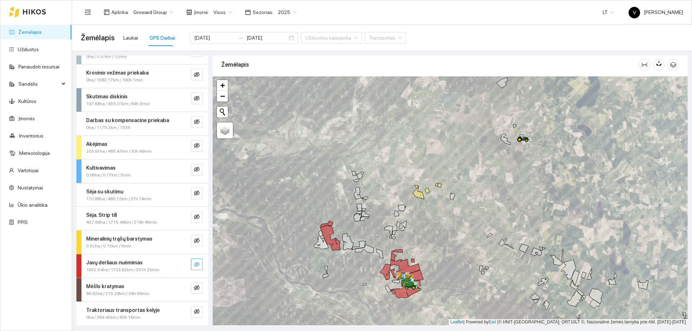
click at [194, 264] on icon "eye-invisible" at bounding box center [197, 265] width 6 height 6
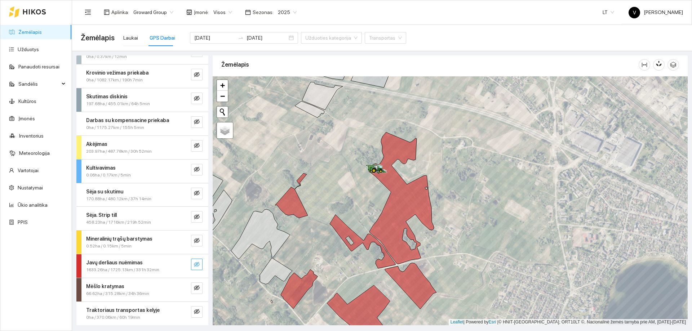
click at [194, 264] on icon "eye-invisible" at bounding box center [197, 264] width 6 height 5
